Goal: Task Accomplishment & Management: Manage account settings

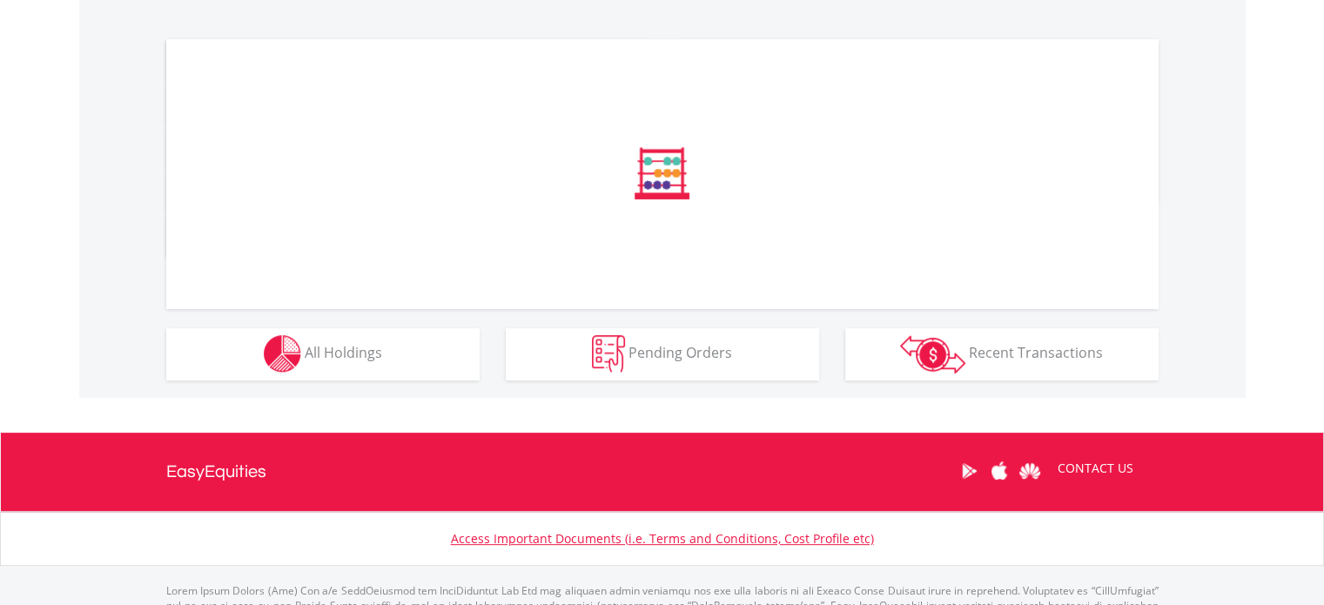
scroll to position [609, 0]
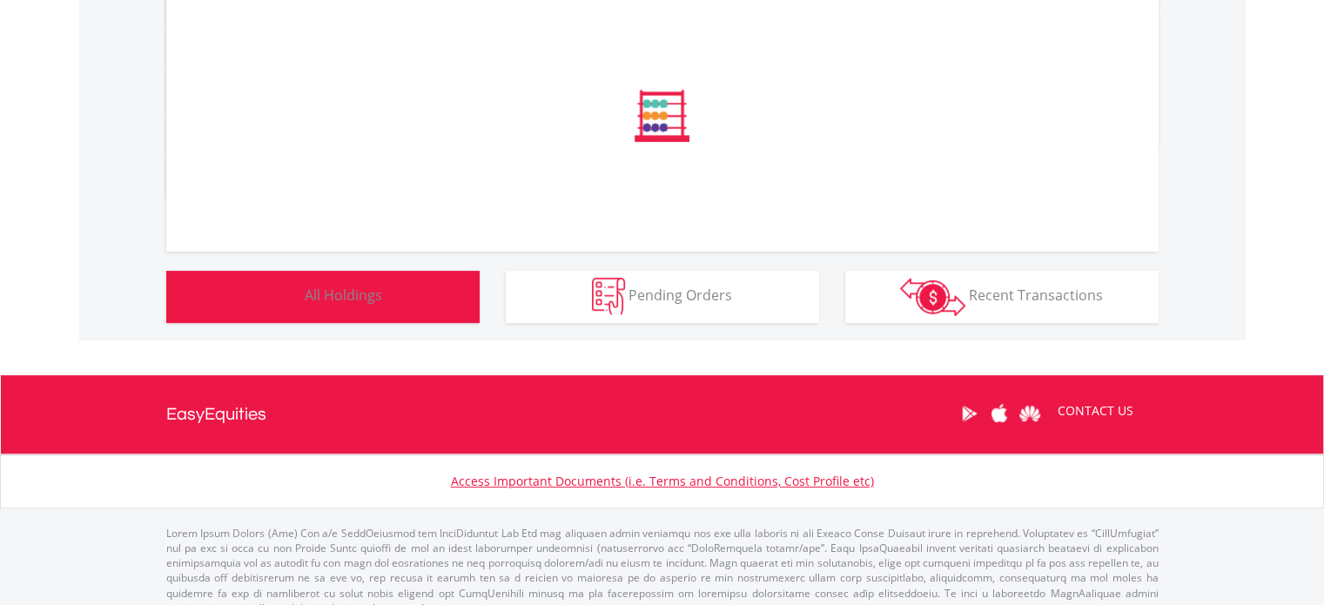
click at [340, 288] on span "All Holdings" at bounding box center [343, 294] width 77 height 19
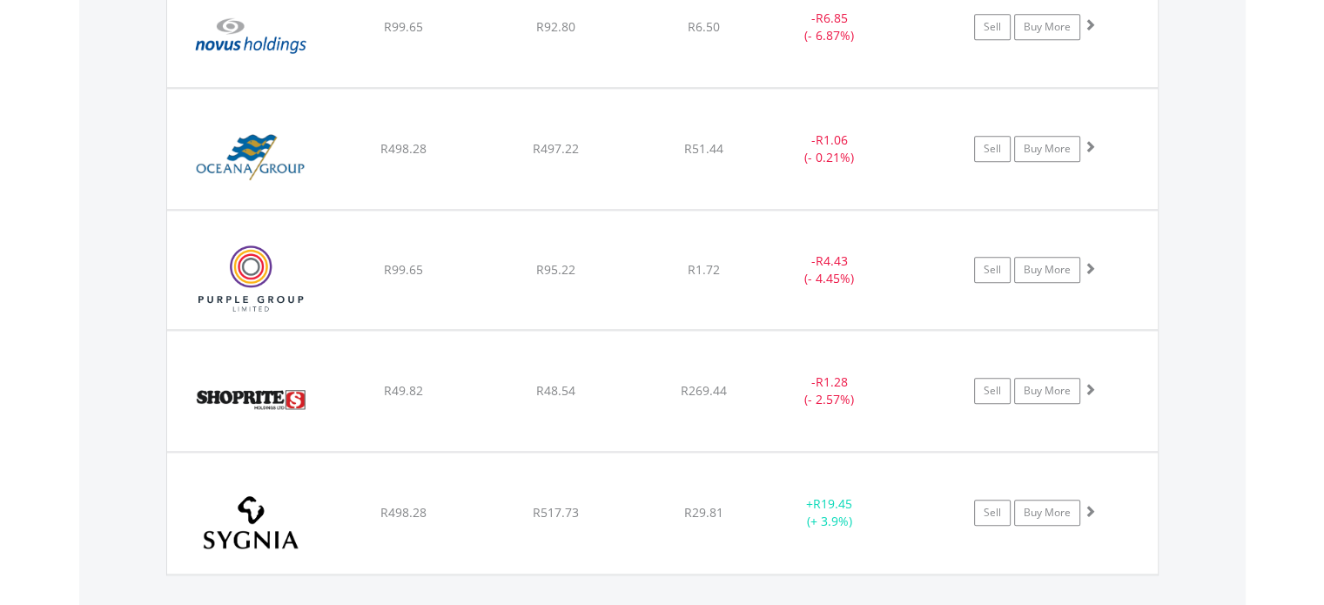
scroll to position [2003, 0]
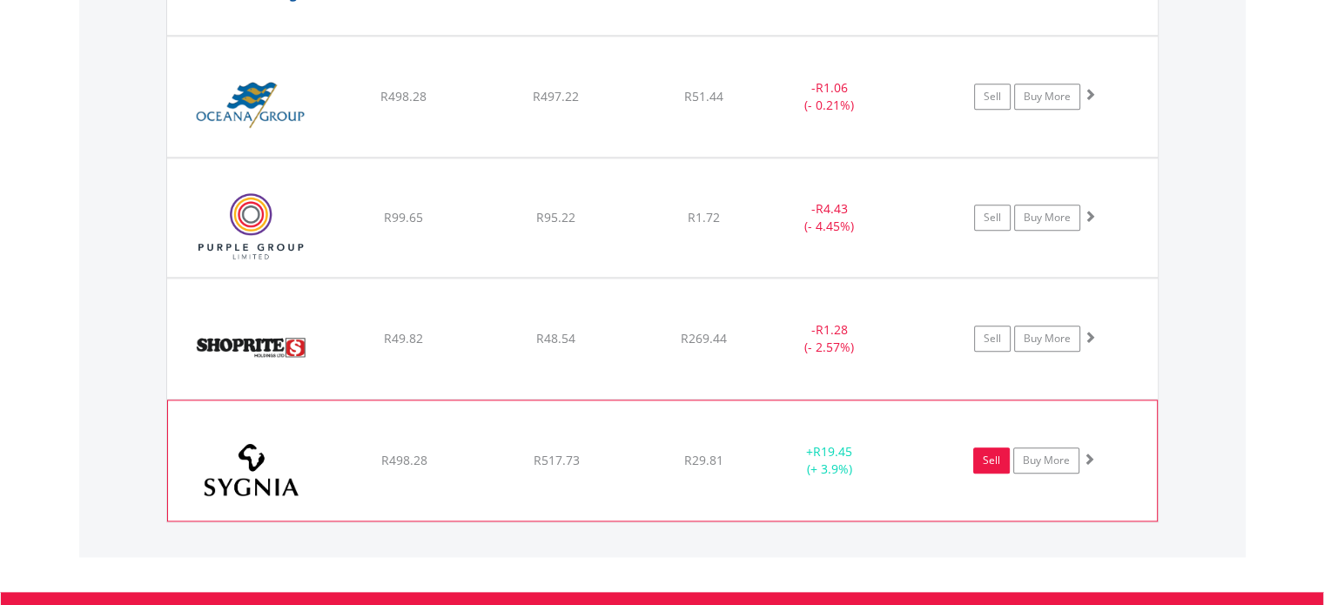
click at [986, 453] on link "Sell" at bounding box center [991, 460] width 37 height 26
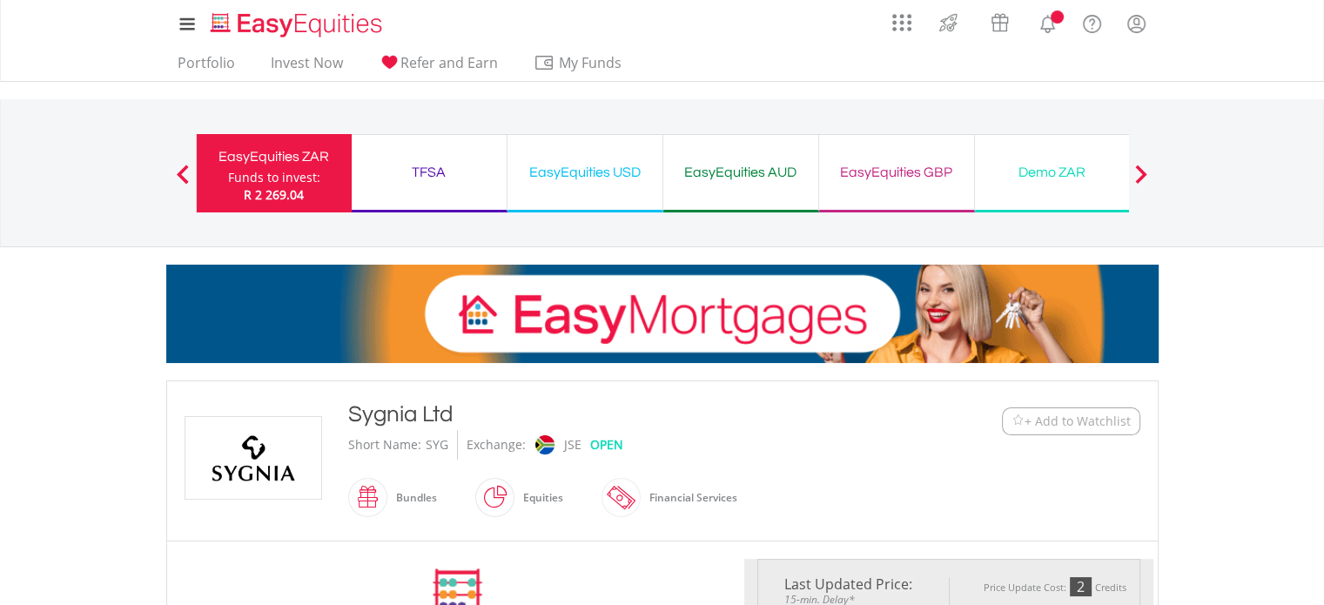
type input "******"
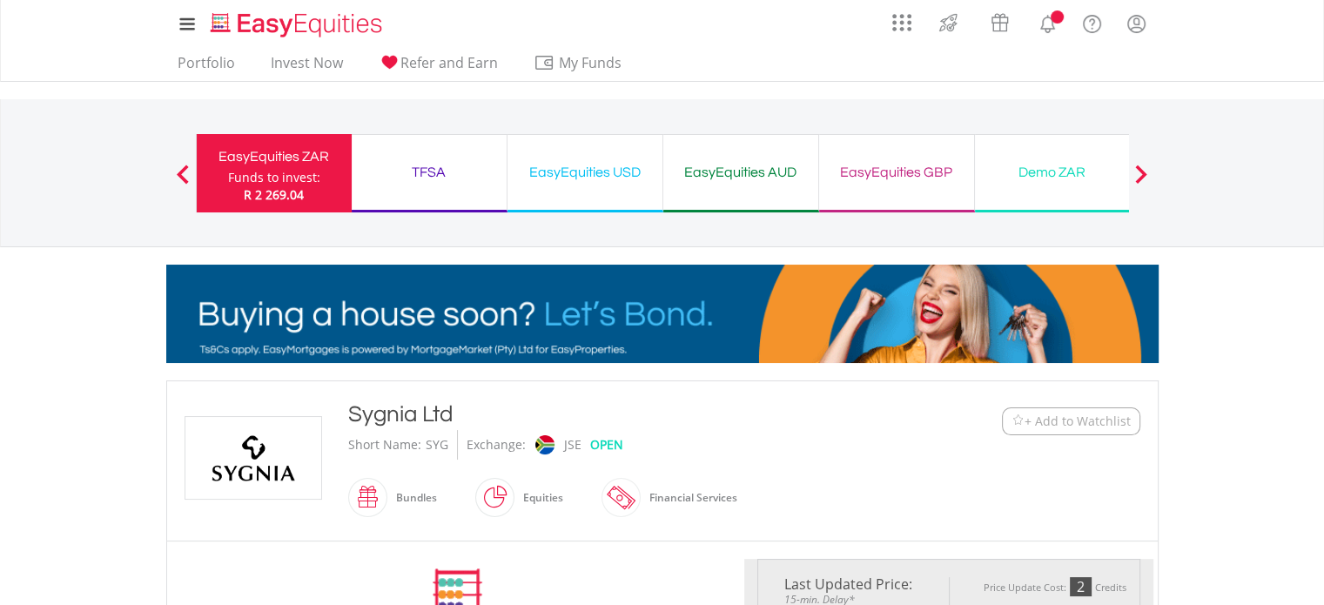
type input "******"
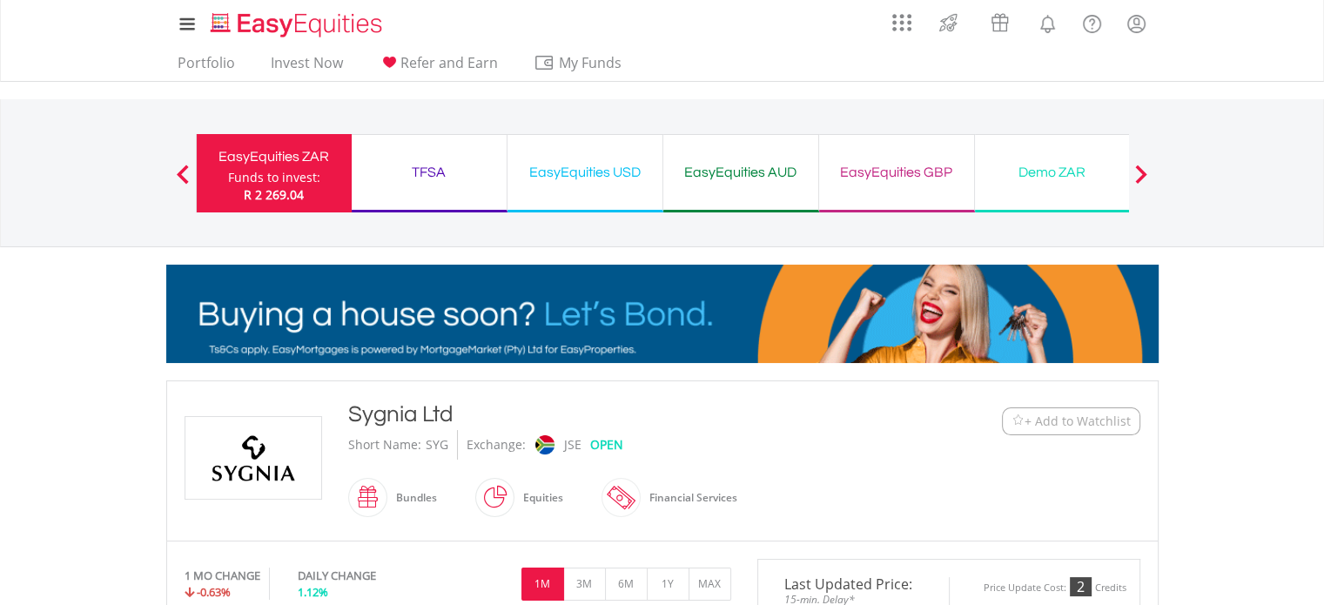
click at [188, 171] on span at bounding box center [183, 174] width 12 height 19
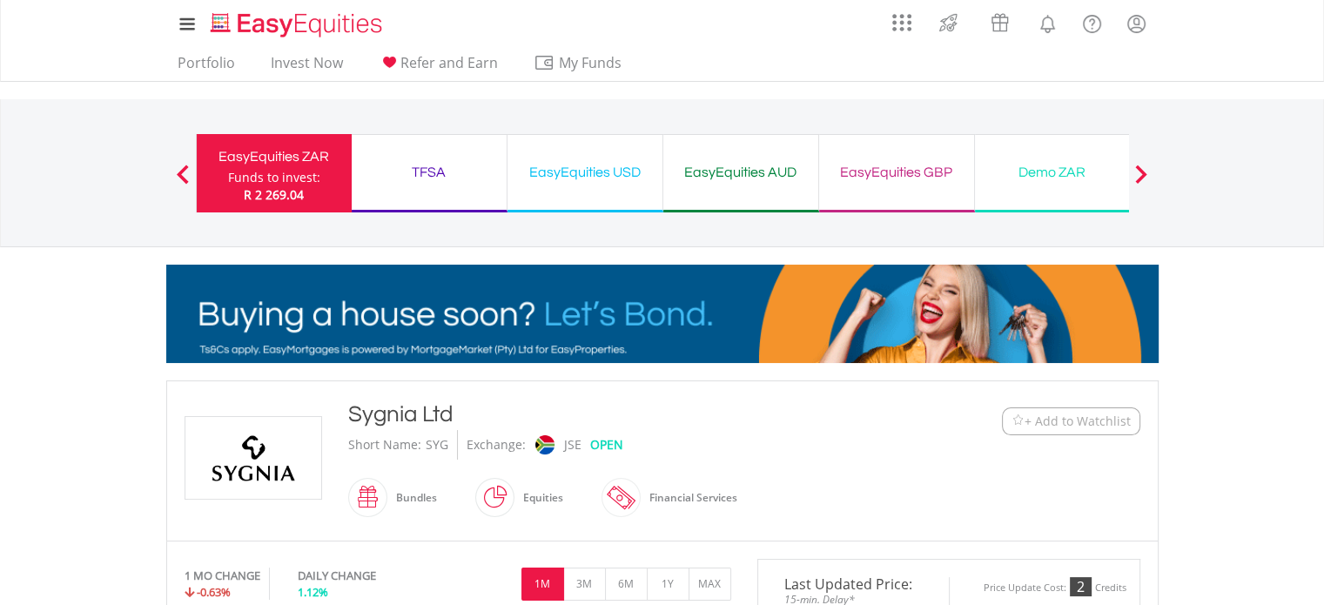
click at [185, 171] on span at bounding box center [183, 174] width 12 height 19
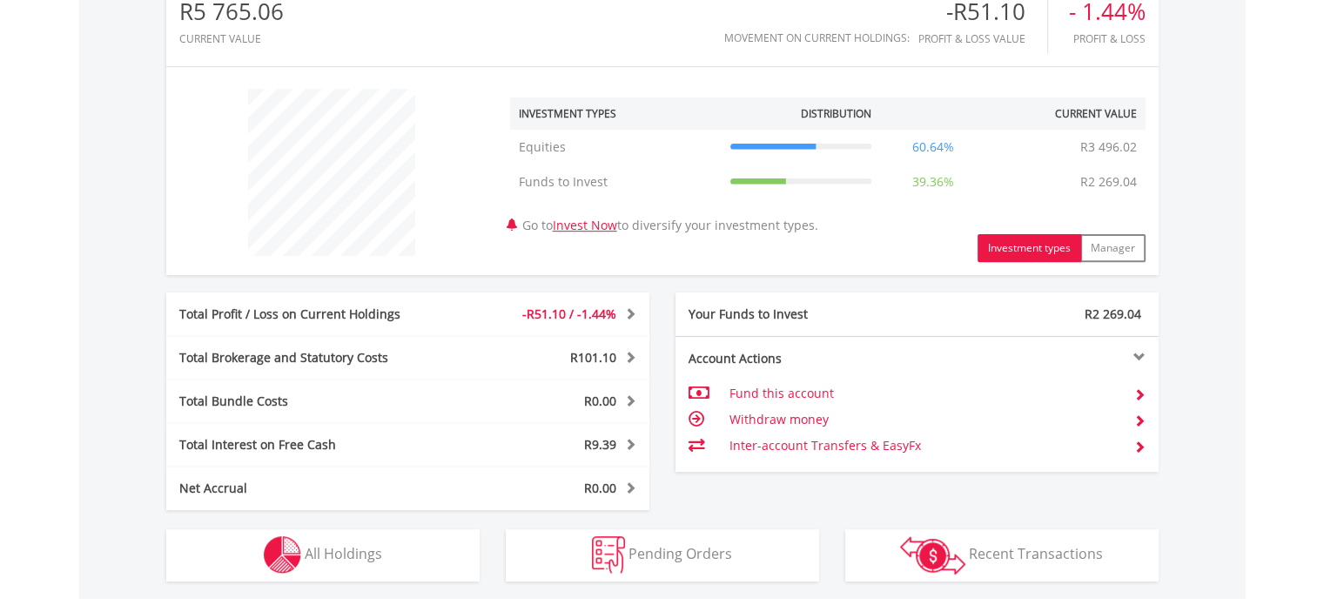
scroll to position [865, 0]
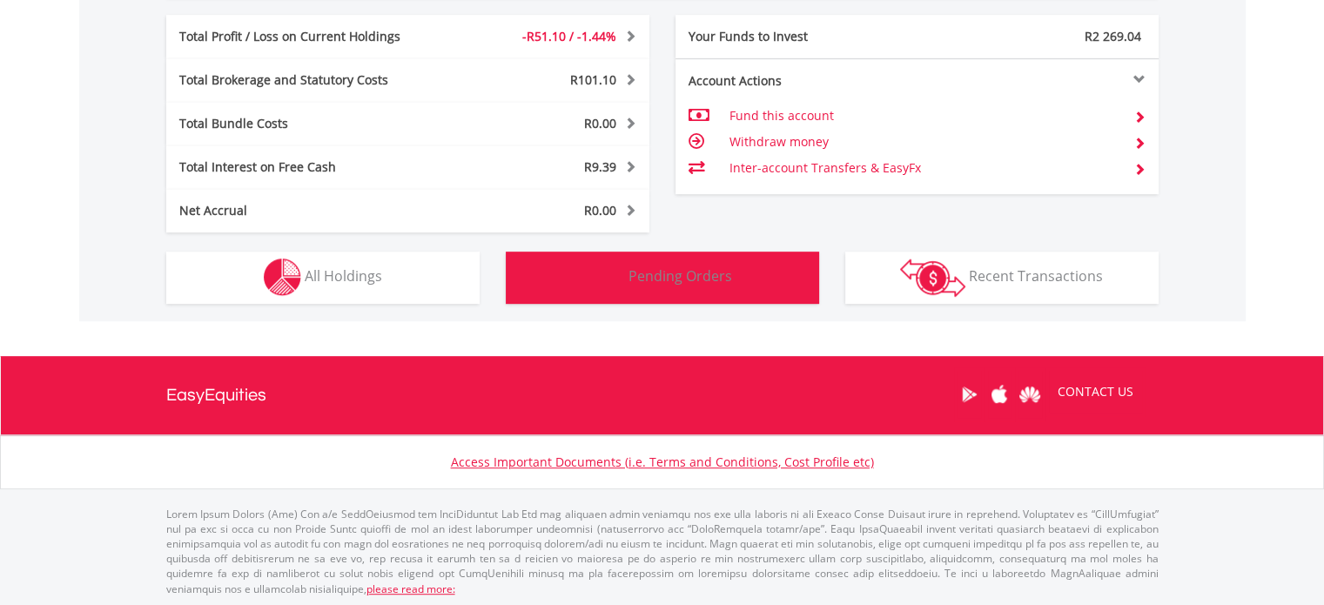
click at [658, 271] on span "Pending Orders" at bounding box center [680, 275] width 104 height 19
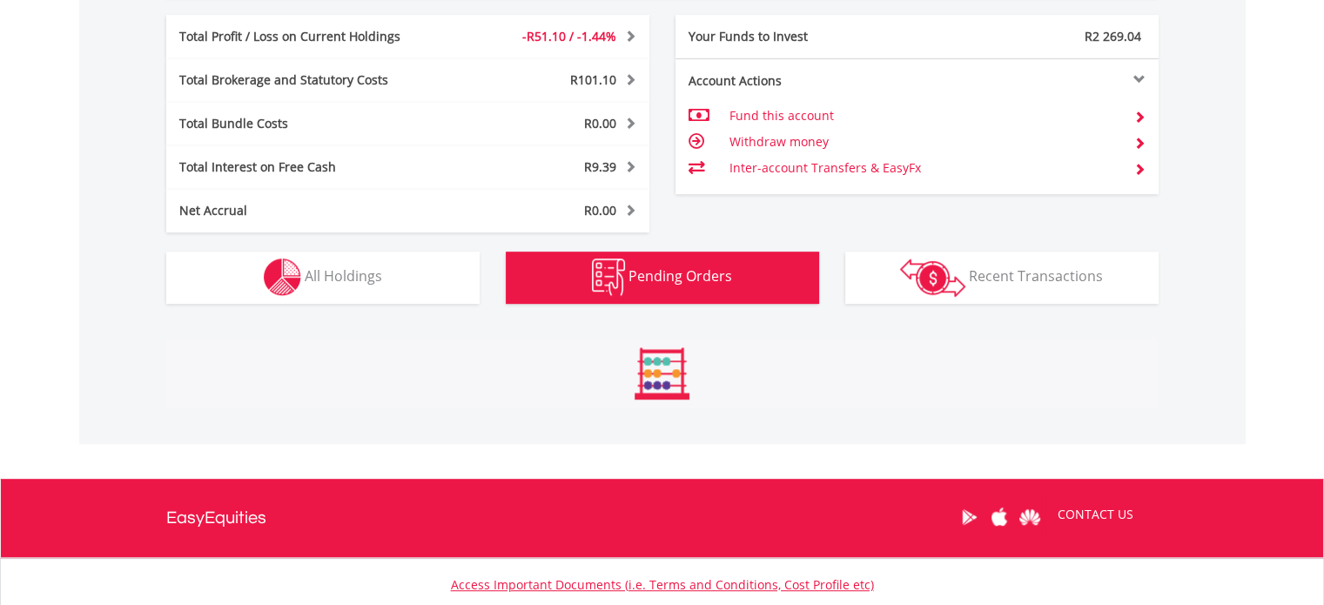
scroll to position [962, 0]
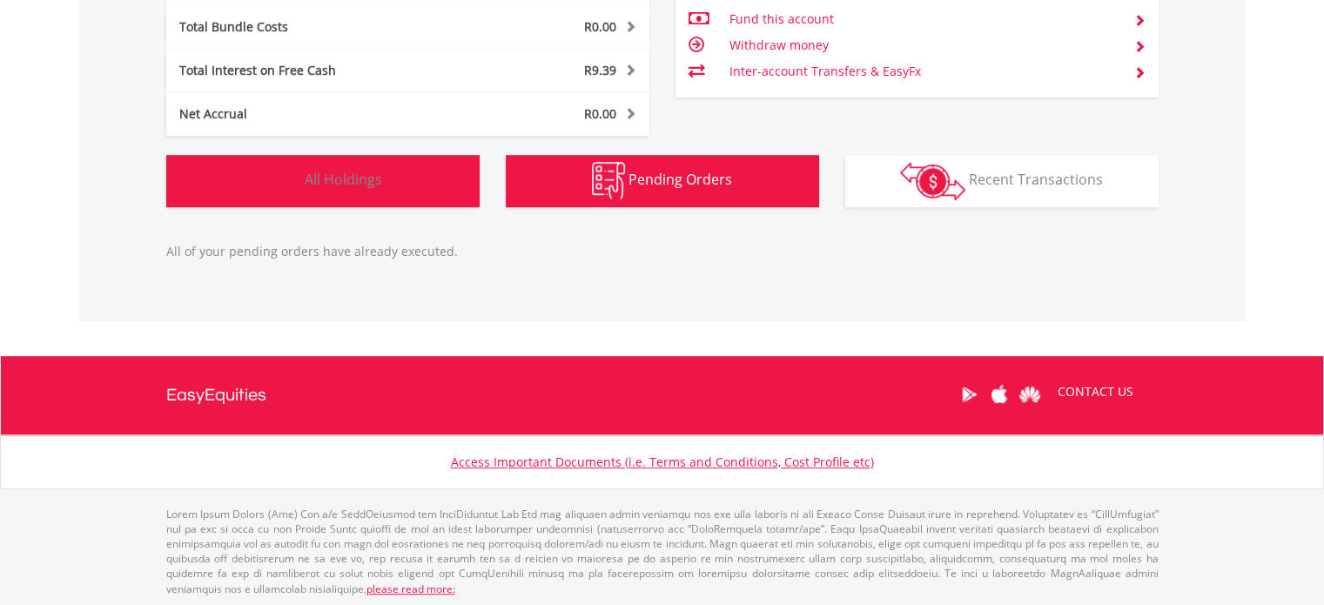
click at [400, 192] on button "Holdings All Holdings" at bounding box center [322, 181] width 313 height 52
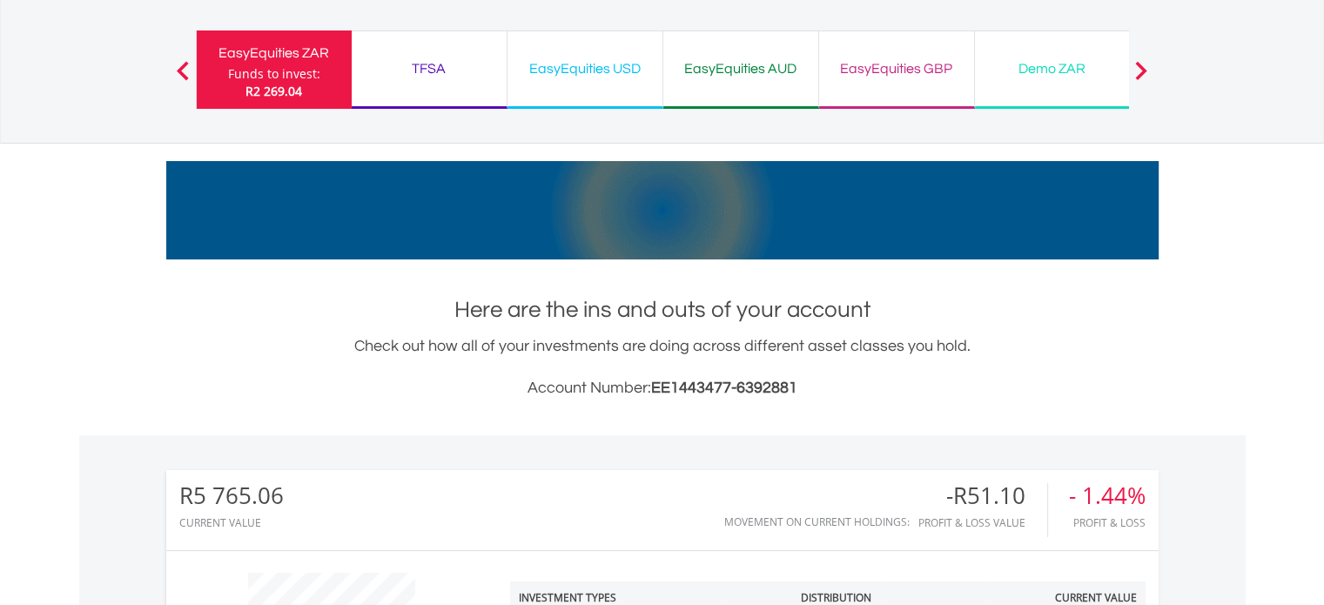
scroll to position [88, 0]
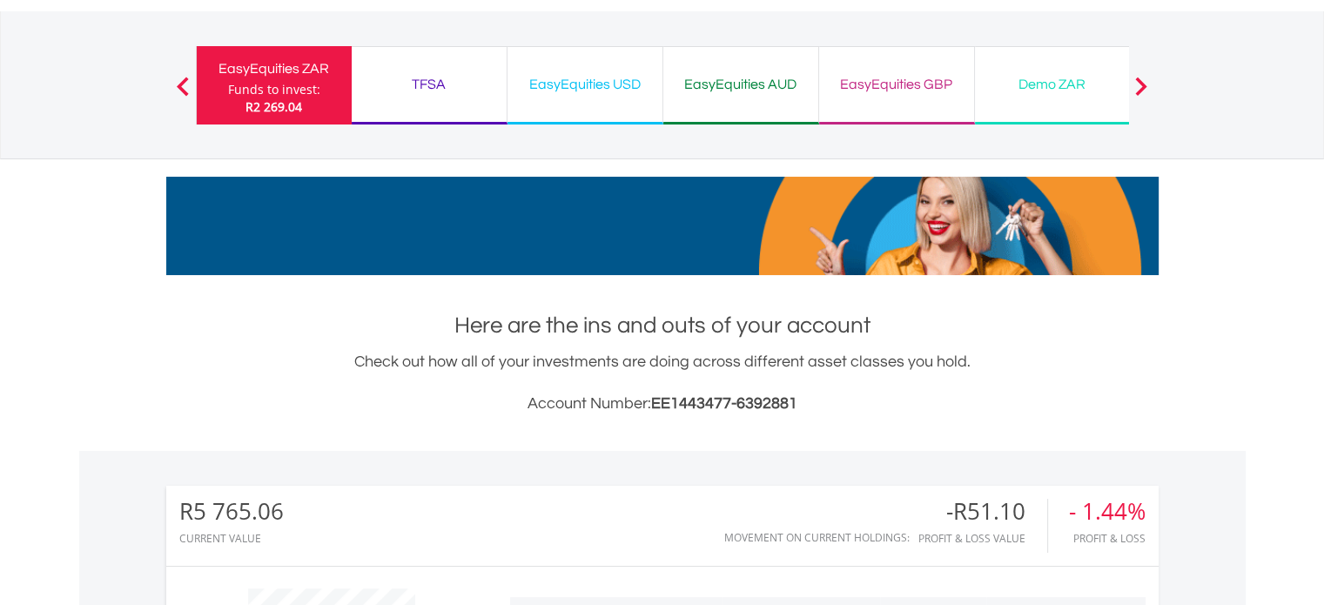
click at [874, 88] on div "EasyEquities GBP" at bounding box center [896, 84] width 134 height 24
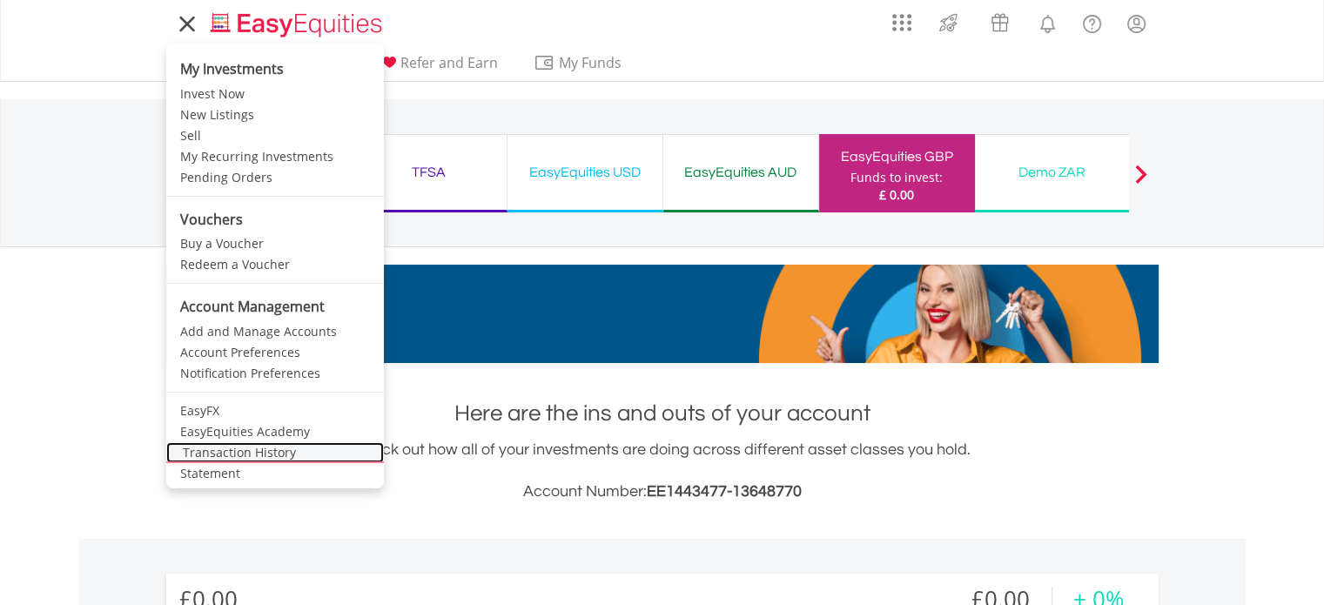
click at [199, 448] on link "Transaction History" at bounding box center [275, 452] width 218 height 21
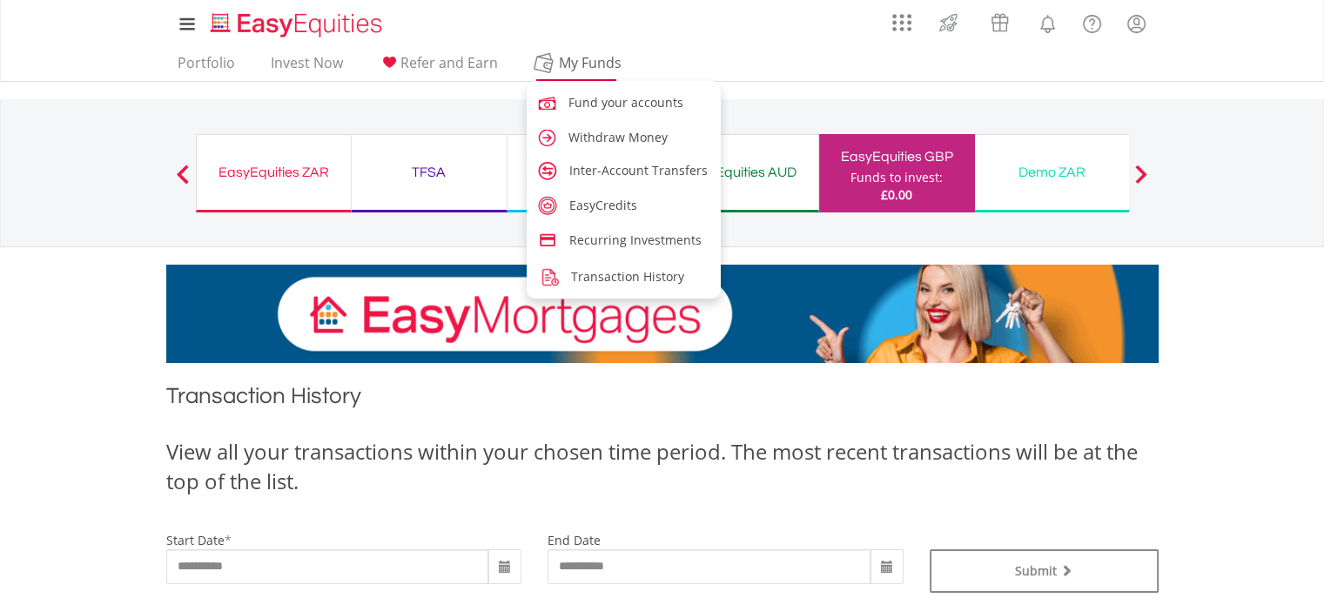
click at [578, 59] on span "My Funds" at bounding box center [591, 62] width 114 height 23
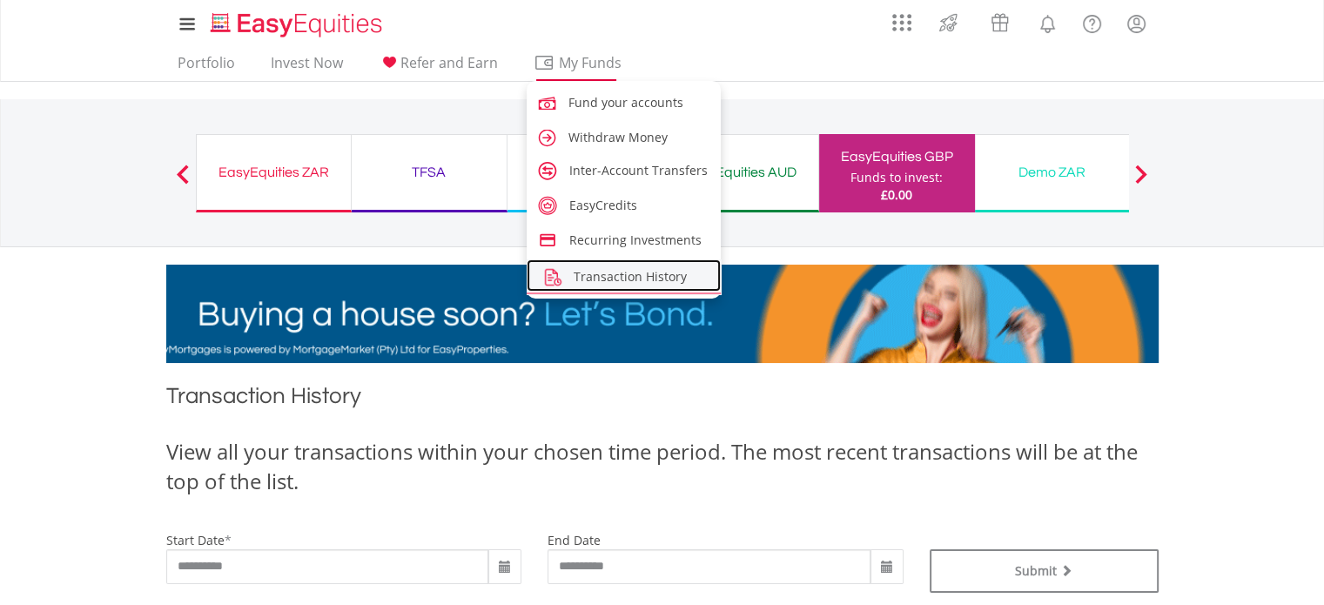
click at [584, 278] on span "Transaction History" at bounding box center [630, 276] width 113 height 17
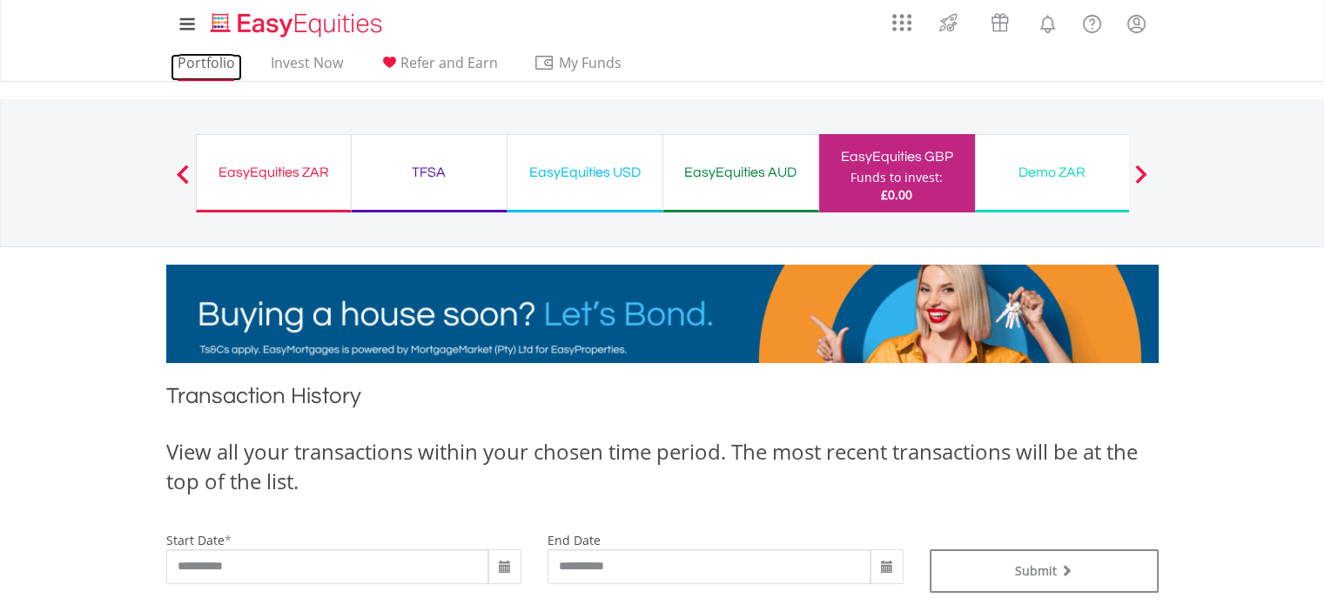
click at [196, 57] on link "Portfolio" at bounding box center [206, 67] width 71 height 27
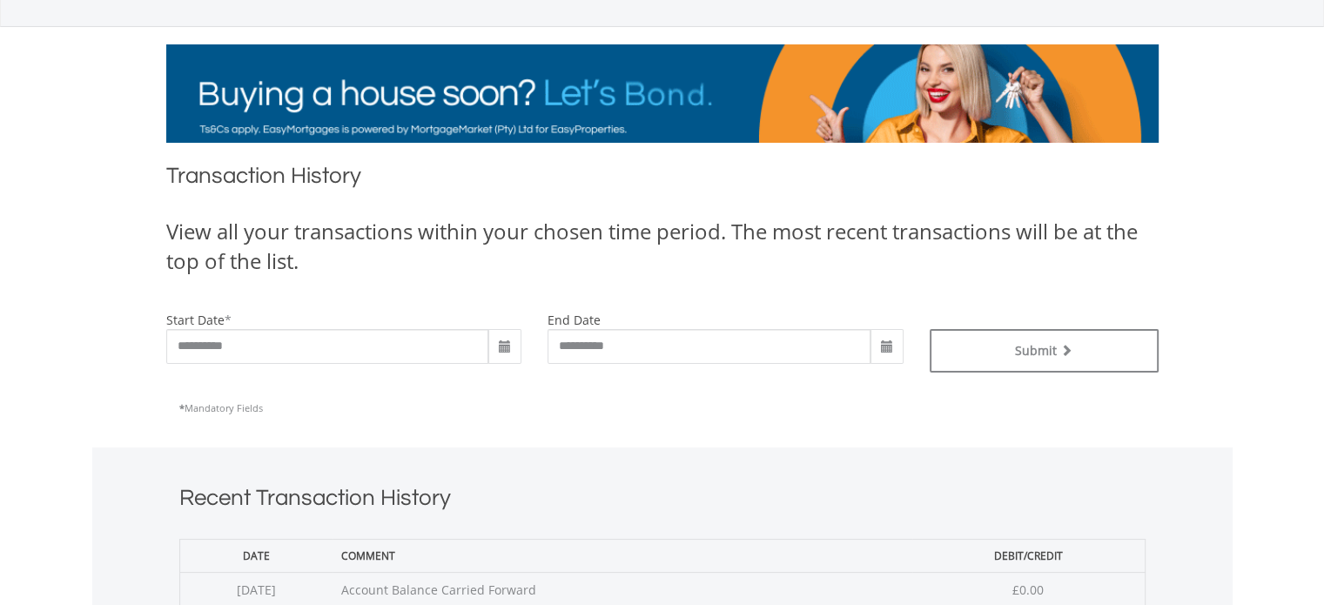
scroll to position [261, 0]
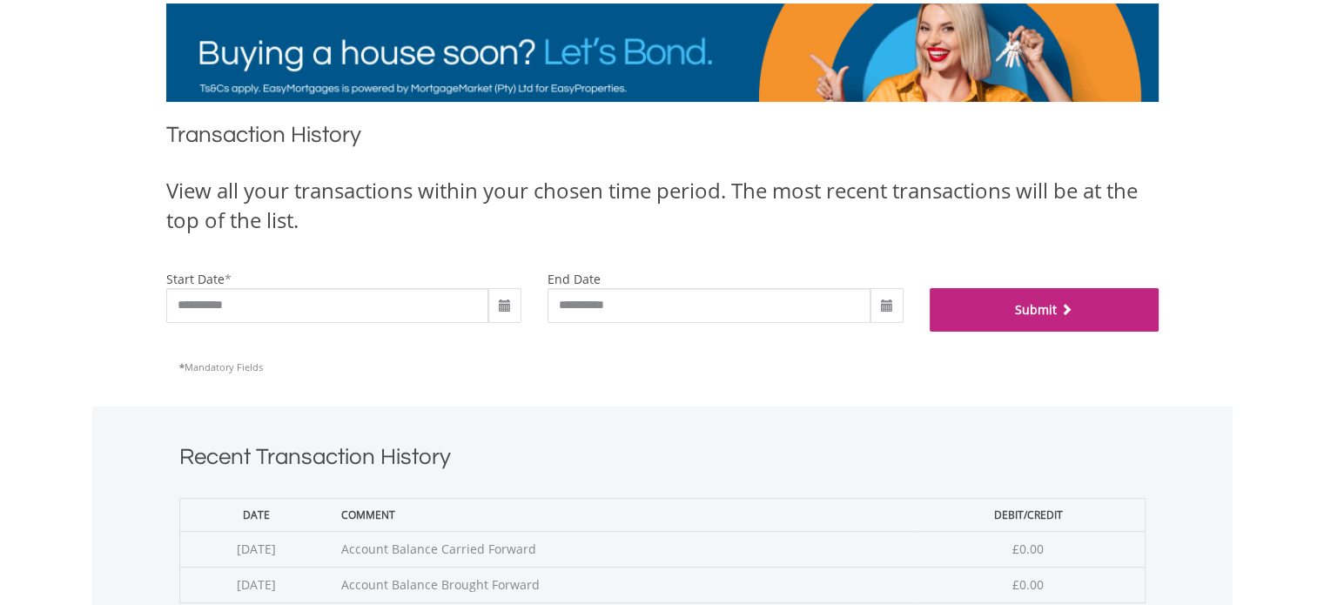
click at [1031, 306] on button "Submit" at bounding box center [1044, 310] width 229 height 44
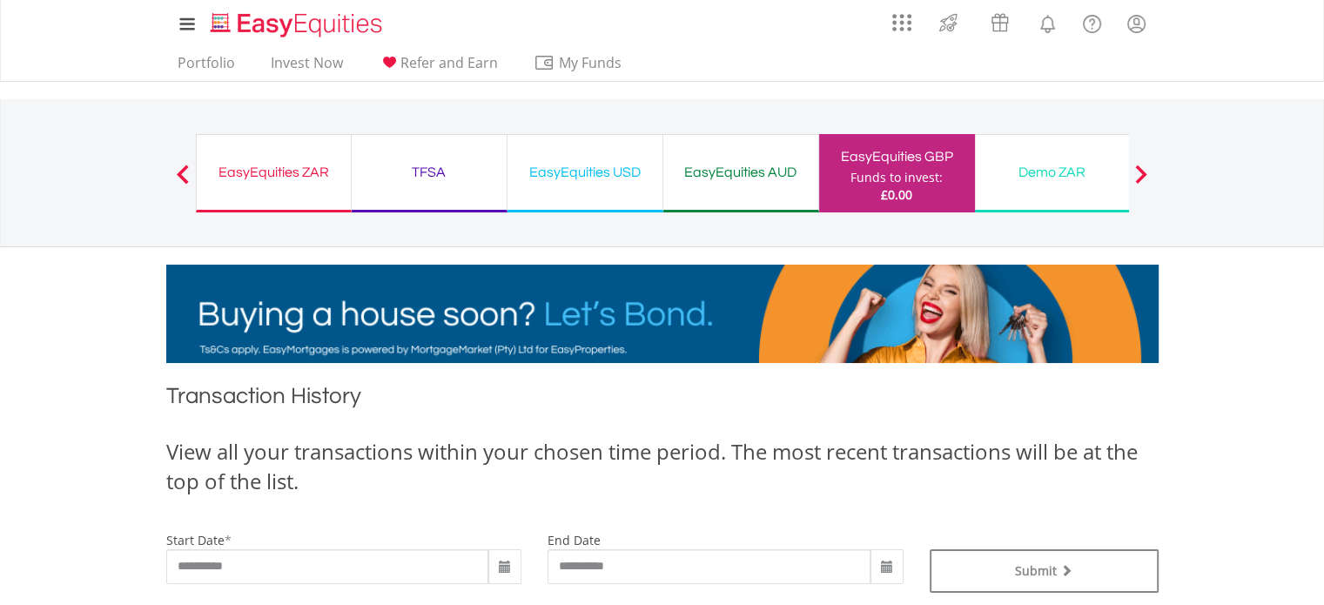
click at [259, 177] on div "EasyEquities ZAR" at bounding box center [273, 172] width 133 height 24
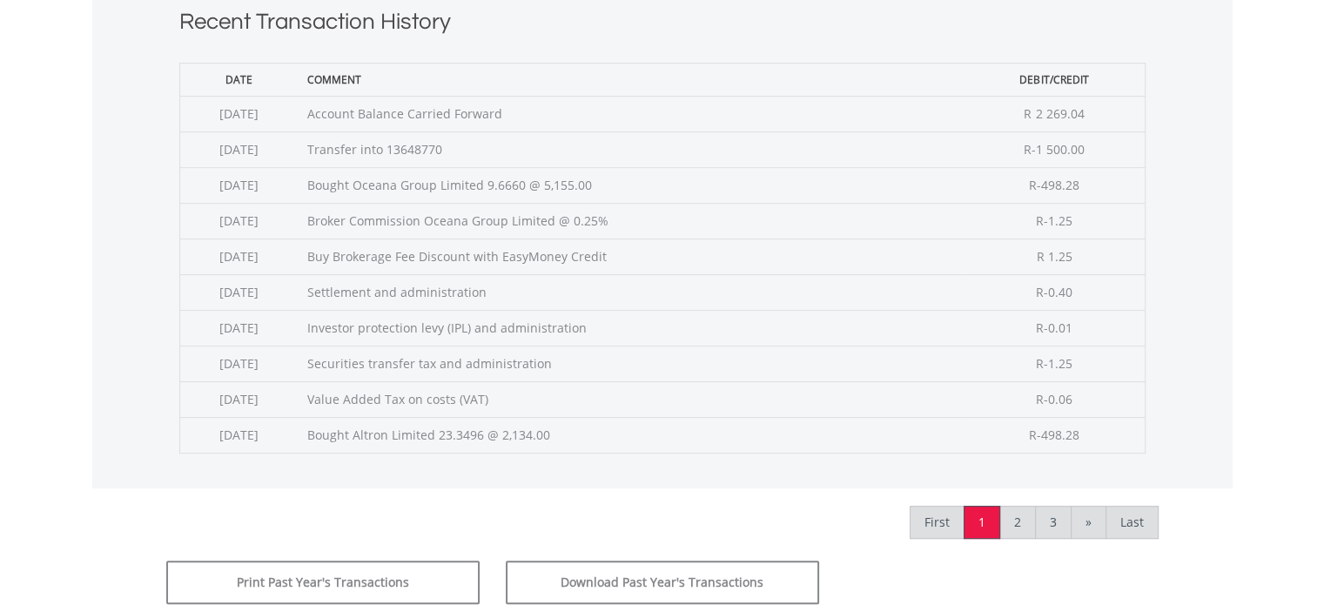
scroll to position [783, 0]
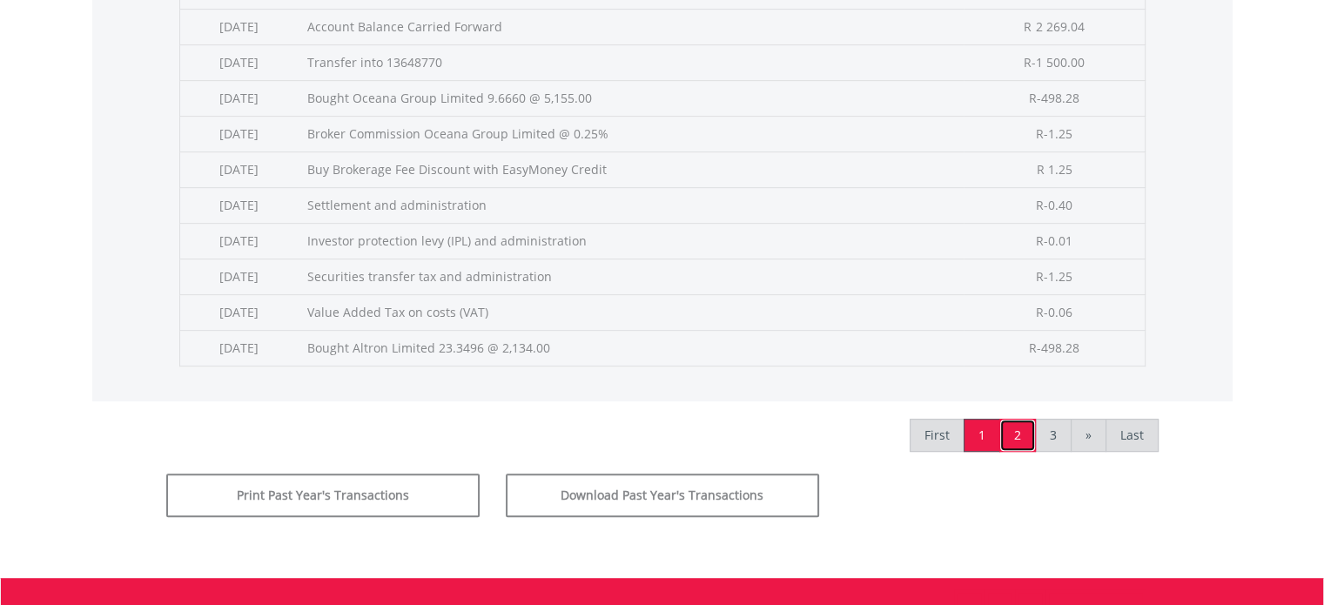
click at [1007, 429] on link "2" at bounding box center [1017, 435] width 37 height 33
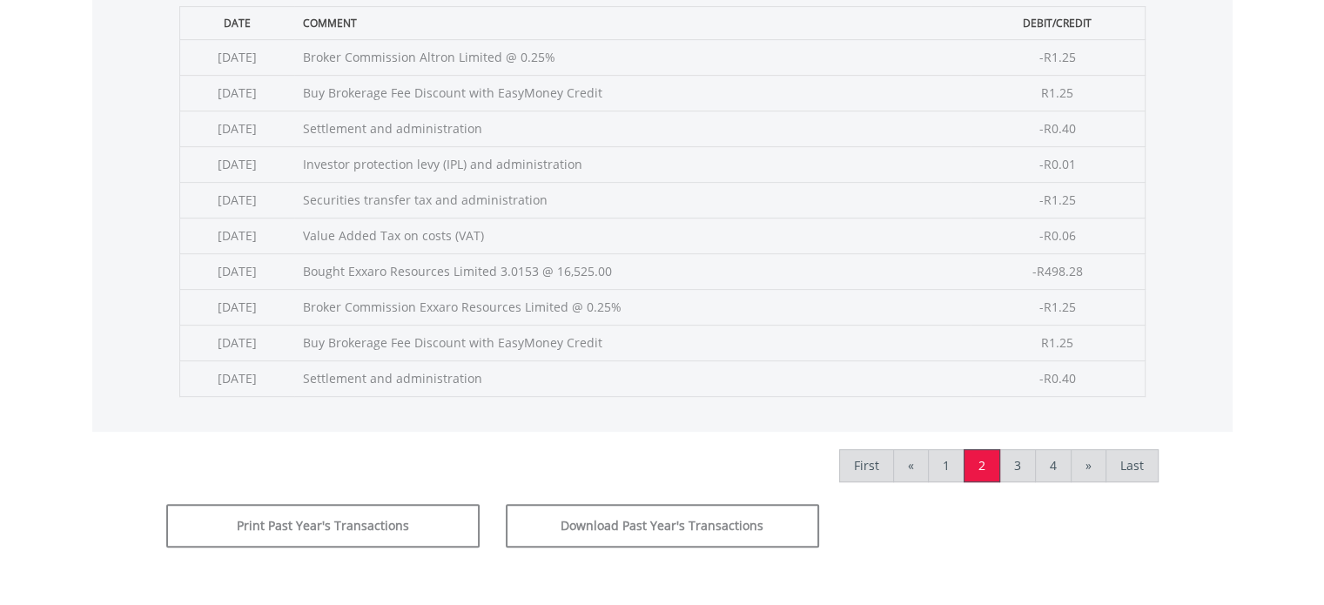
scroll to position [783, 0]
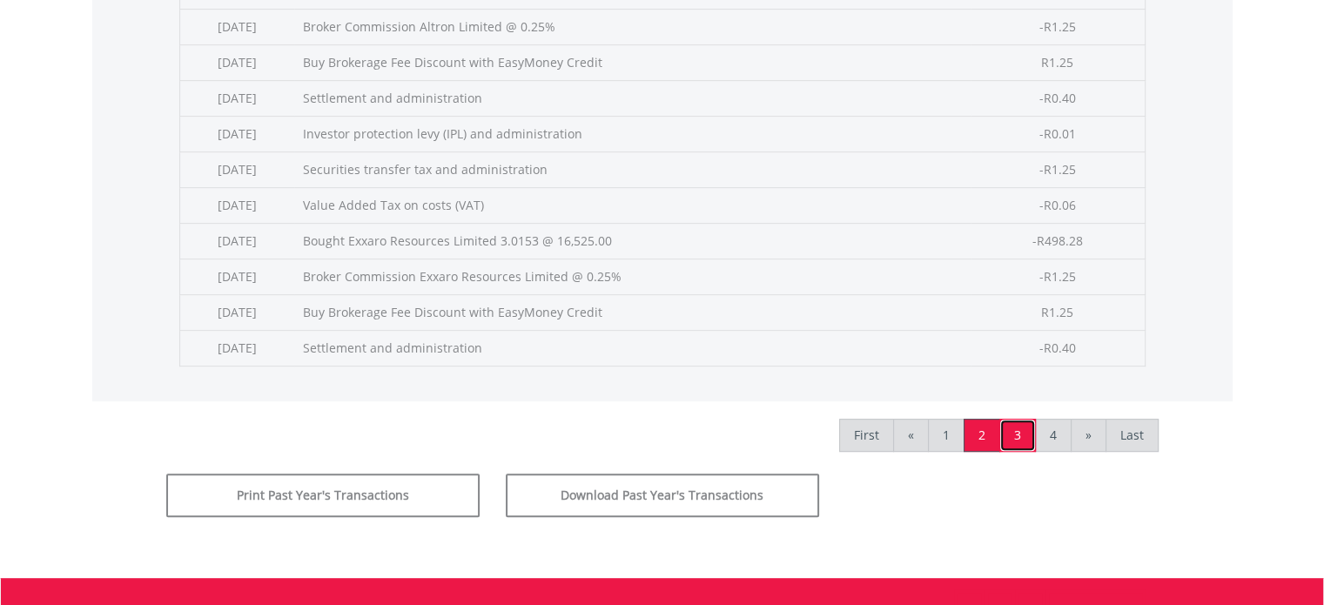
click at [1017, 429] on link "3" at bounding box center [1017, 435] width 37 height 33
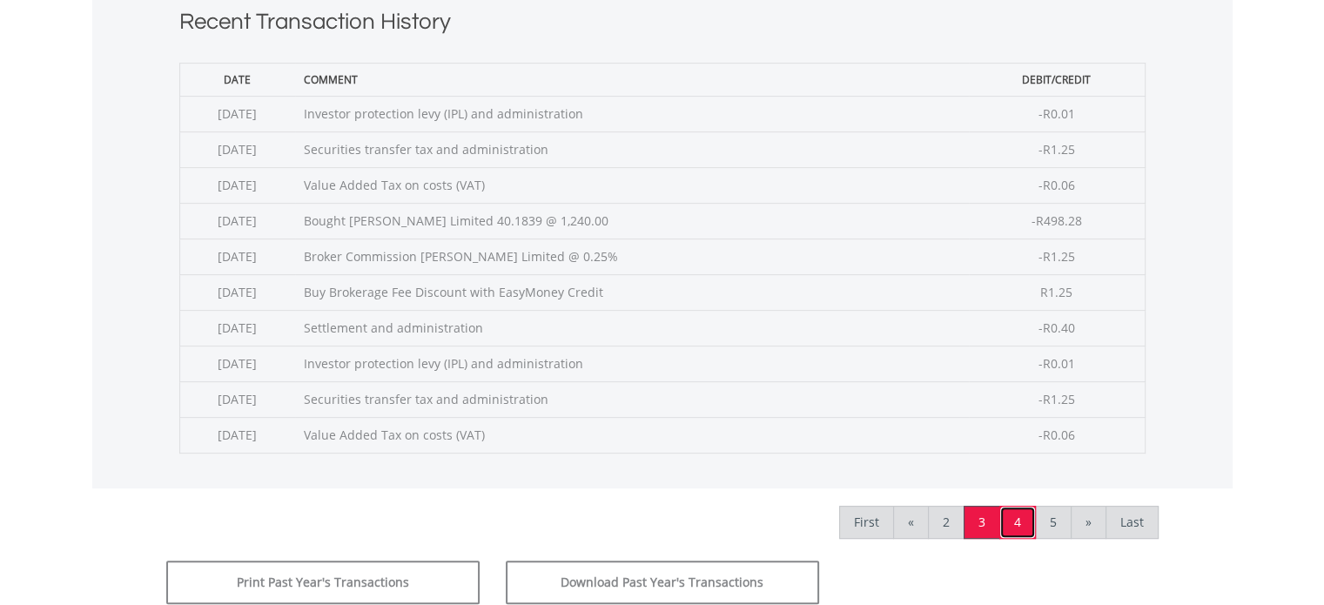
click at [1017, 523] on link "4" at bounding box center [1017, 522] width 37 height 33
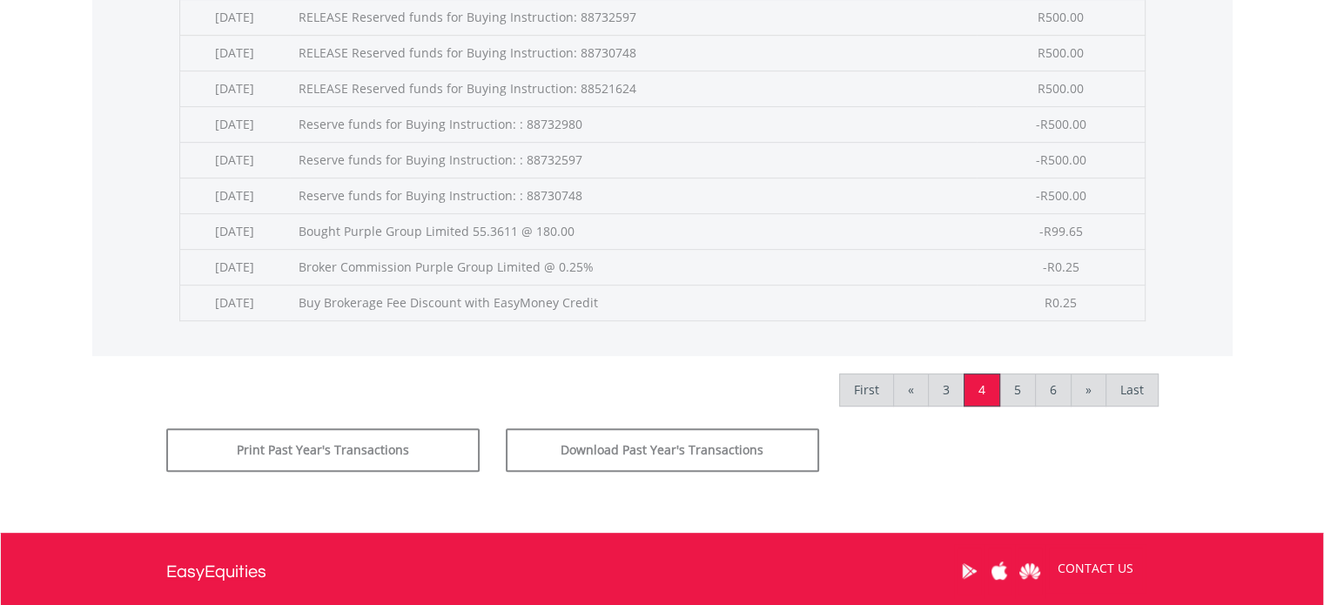
scroll to position [870, 0]
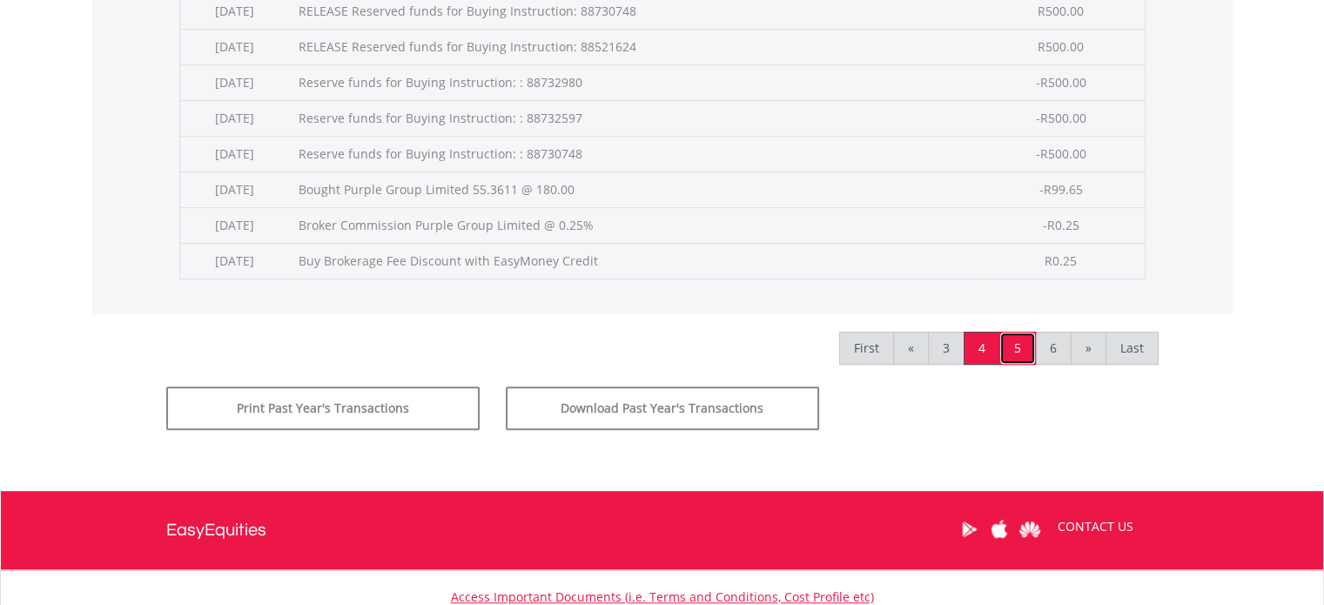
click at [1023, 346] on link "5" at bounding box center [1017, 348] width 37 height 33
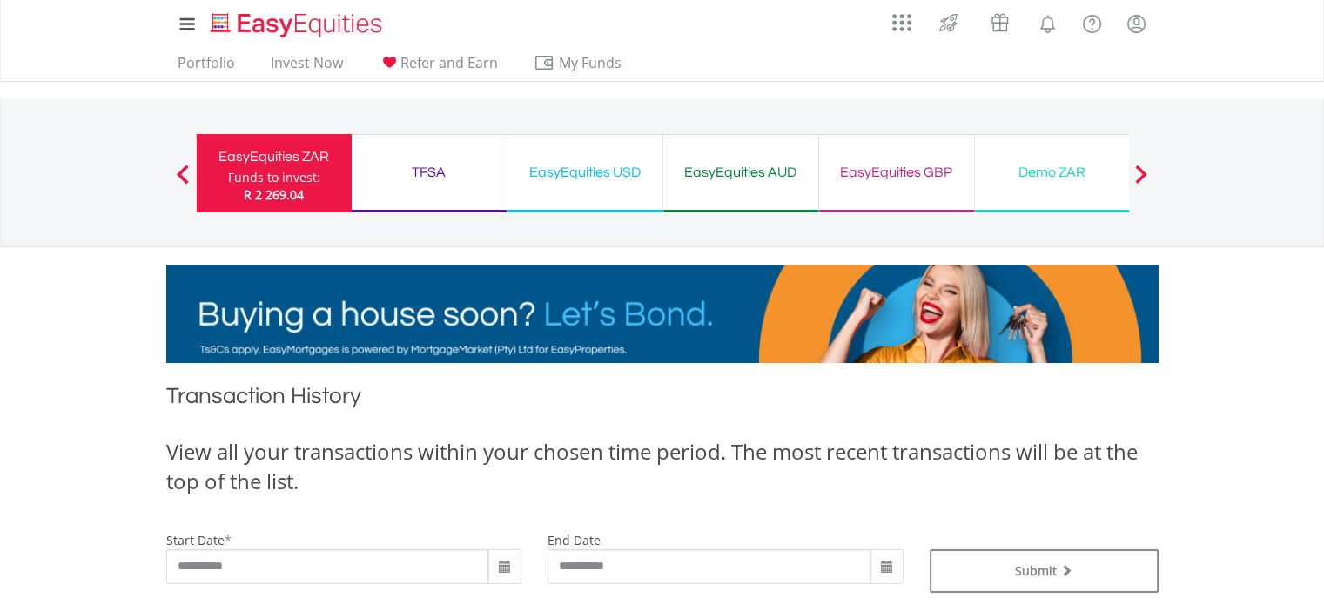
click at [881, 176] on div "EasyEquities GBP" at bounding box center [896, 172] width 134 height 24
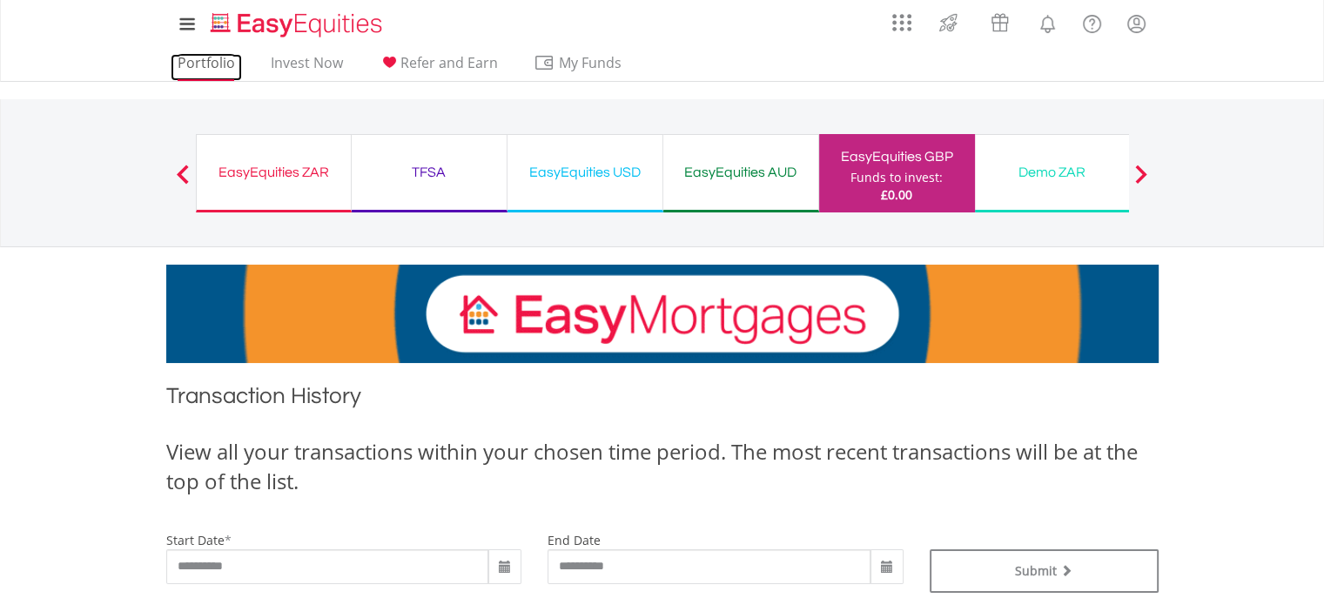
click at [195, 64] on link "Portfolio" at bounding box center [206, 67] width 71 height 27
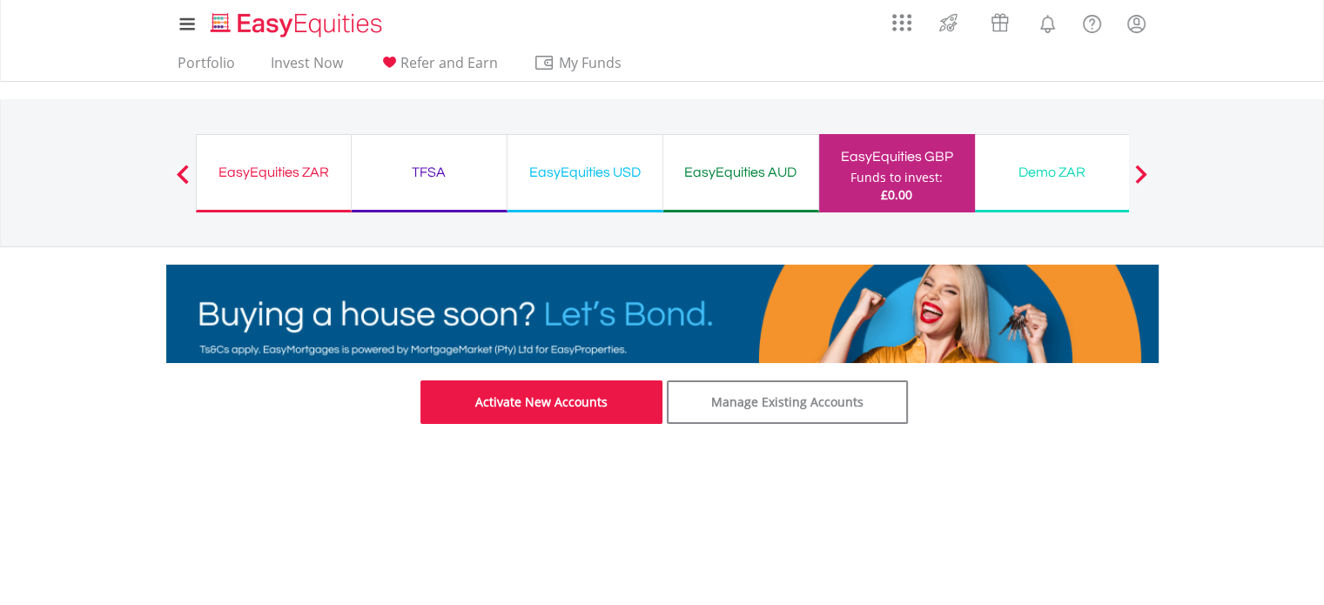
click at [545, 405] on link "Activate New Accounts" at bounding box center [541, 402] width 242 height 44
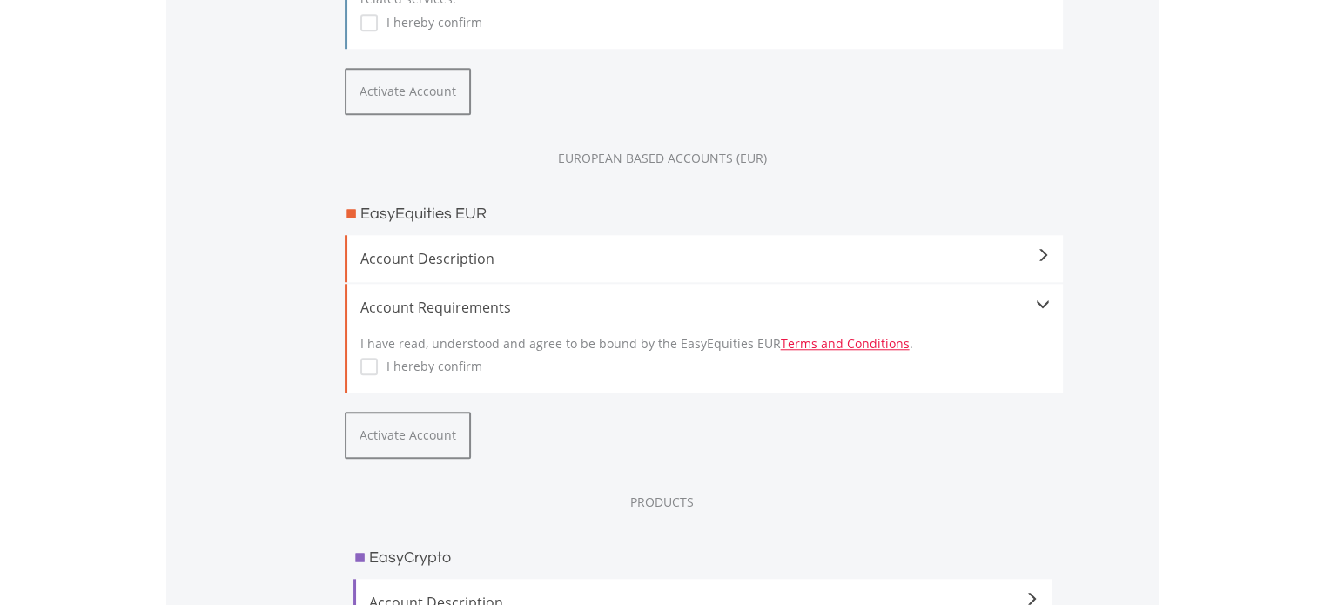
scroll to position [1501, 0]
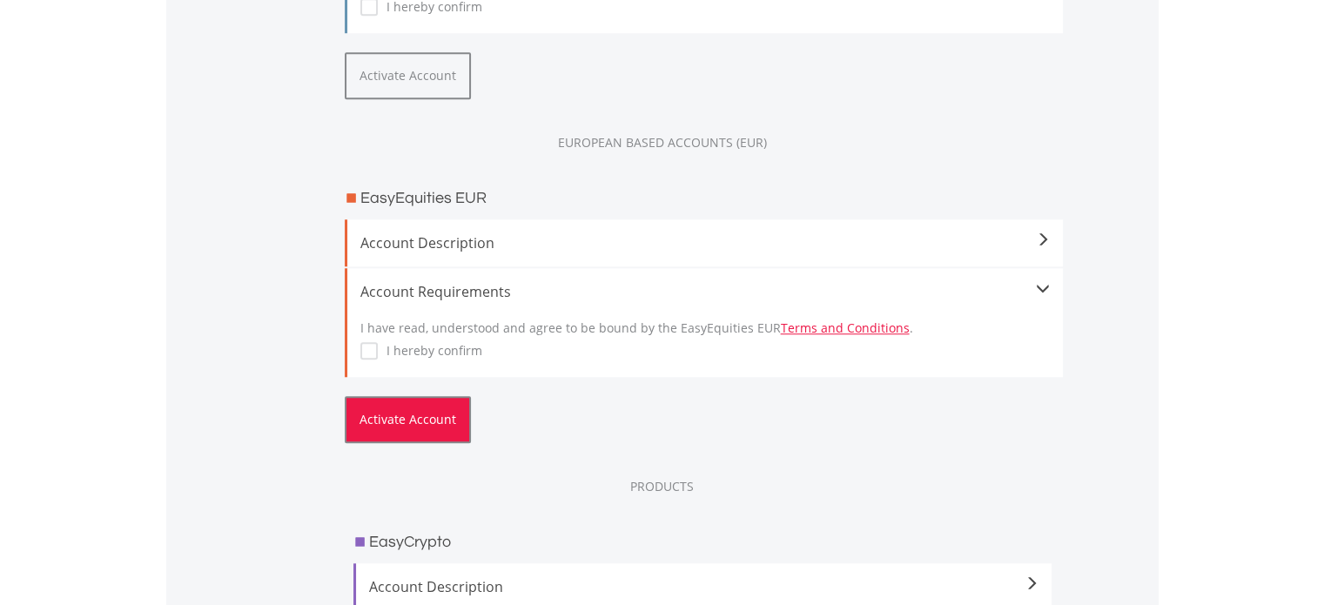
click at [417, 420] on button "Activate Account" at bounding box center [408, 419] width 126 height 47
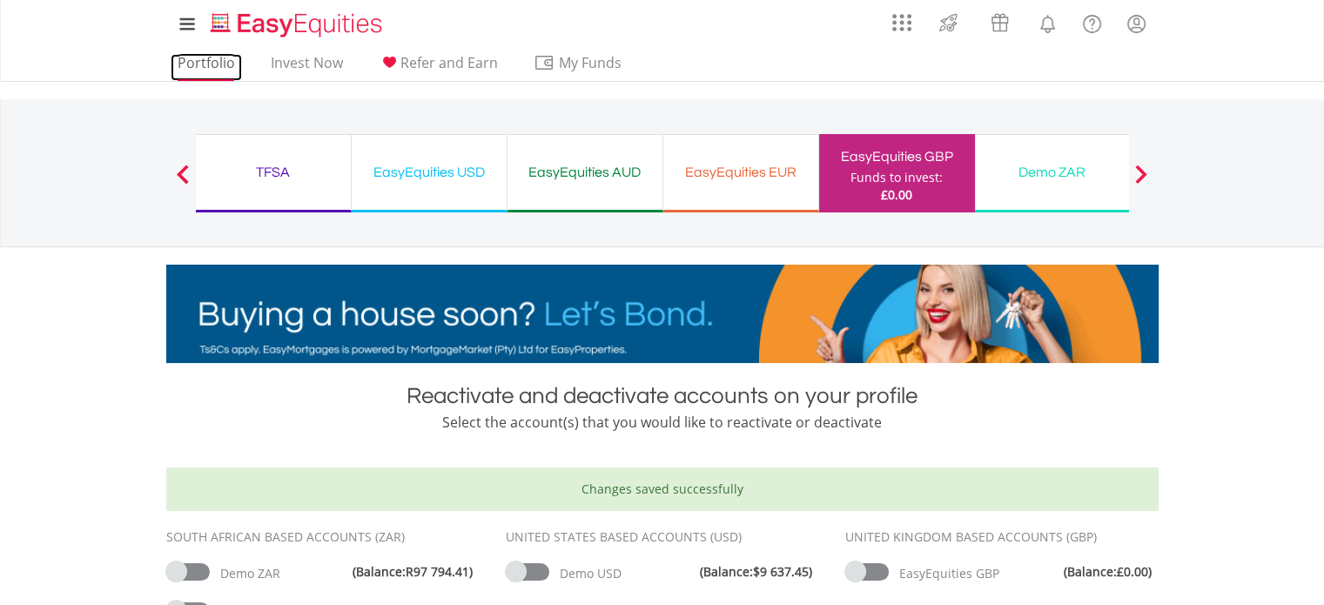
click at [200, 58] on link "Portfolio" at bounding box center [206, 67] width 71 height 27
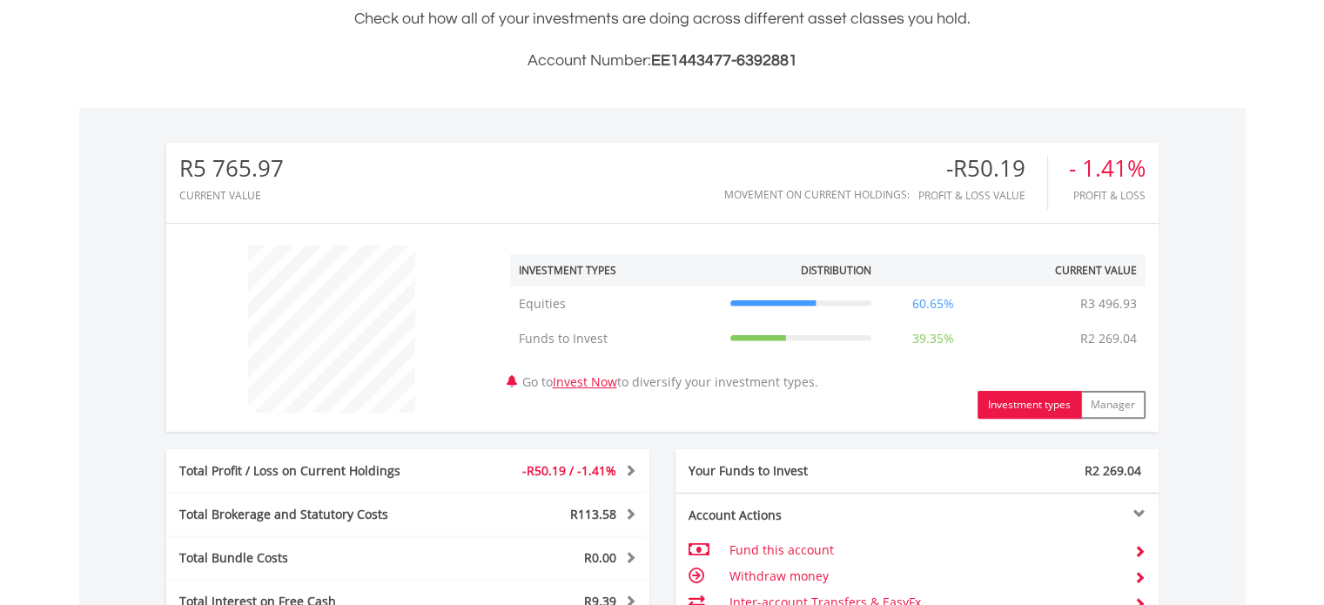
scroll to position [435, 0]
